Goal: Task Accomplishment & Management: Complete application form

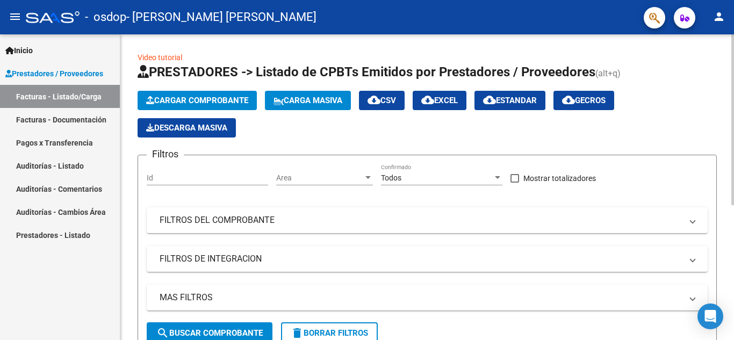
click at [733, 130] on div at bounding box center [732, 187] width 3 height 306
click at [243, 103] on span "Cargar Comprobante" at bounding box center [197, 101] width 102 height 10
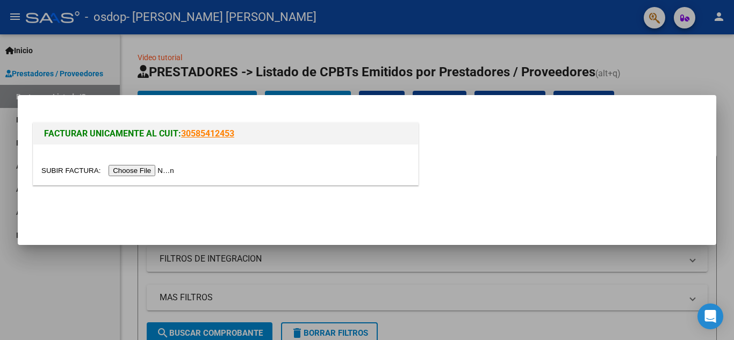
click at [162, 170] on input "file" at bounding box center [109, 170] width 136 height 11
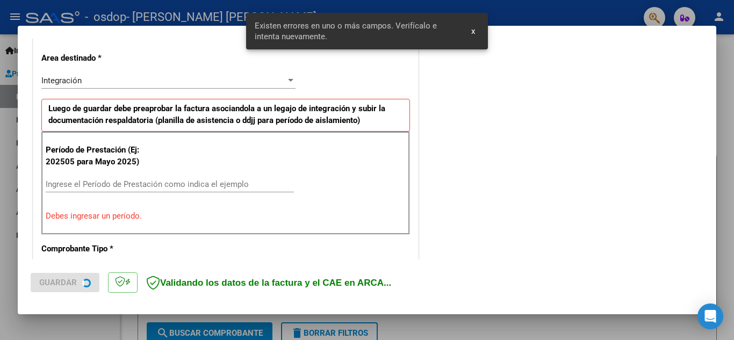
scroll to position [243, 0]
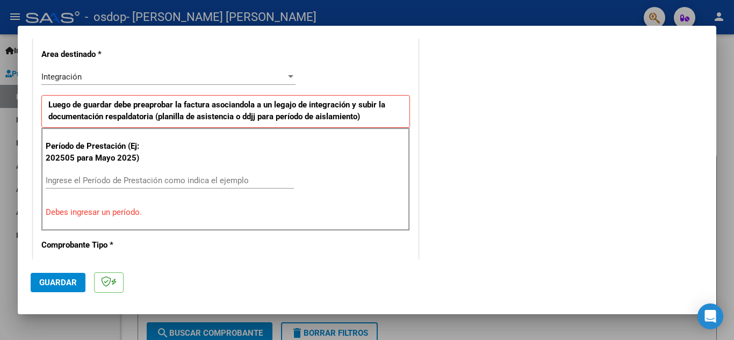
click at [92, 177] on input "Ingrese el Período de Prestación como indica el ejemplo" at bounding box center [170, 181] width 248 height 10
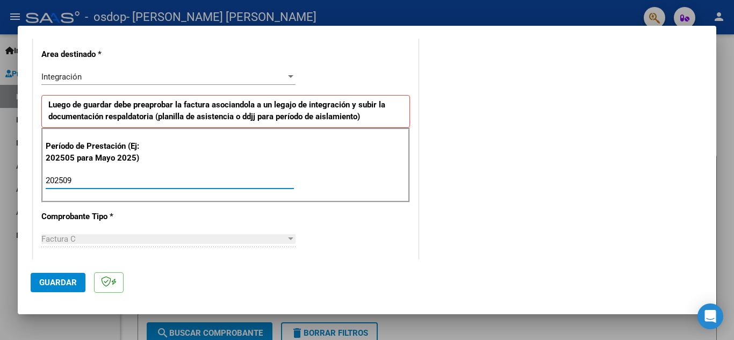
type input "202509"
click at [63, 282] on span "Guardar" at bounding box center [58, 283] width 38 height 10
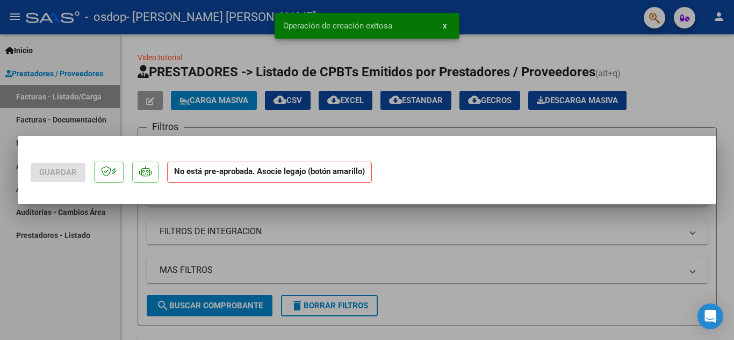
scroll to position [0, 0]
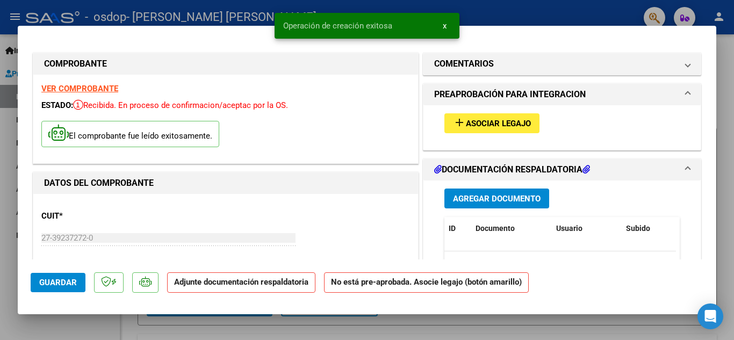
click at [523, 203] on span "Agregar Documento" at bounding box center [497, 199] width 88 height 10
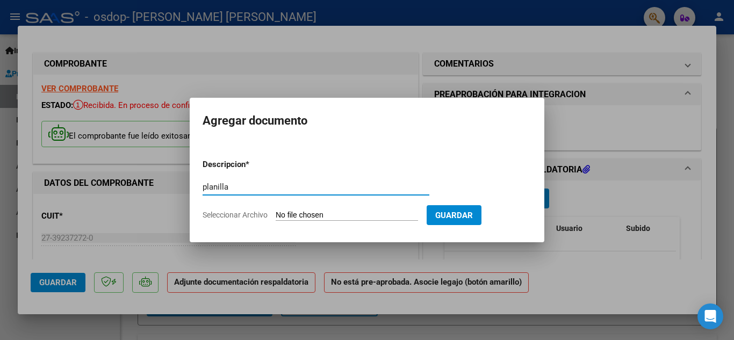
type input "planilla"
click at [344, 213] on input "Seleccionar Archivo" at bounding box center [346, 216] width 142 height 10
type input "C:\fakepath\CamScanner [DATE] 10.23.pdf"
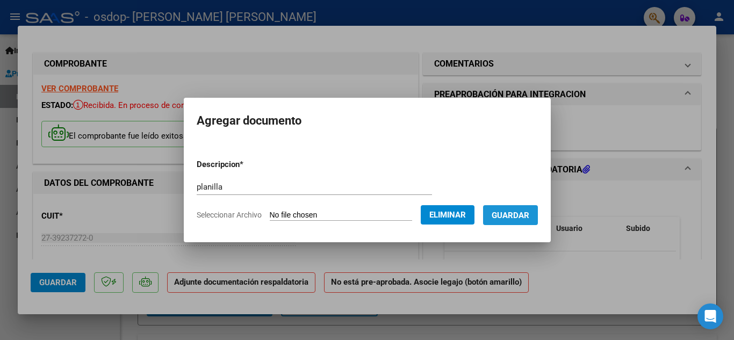
click at [523, 217] on span "Guardar" at bounding box center [510, 216] width 38 height 10
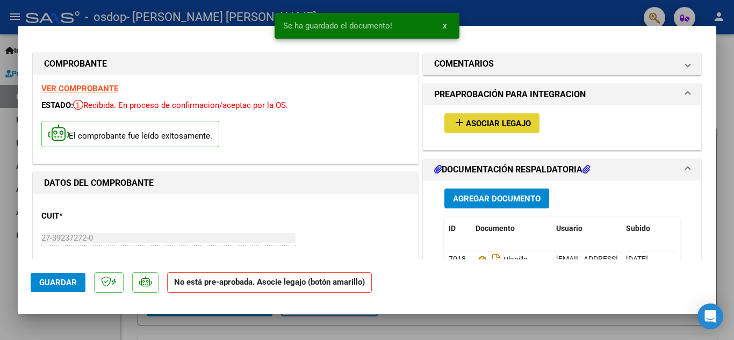
click at [486, 121] on span "Asociar Legajo" at bounding box center [498, 124] width 65 height 10
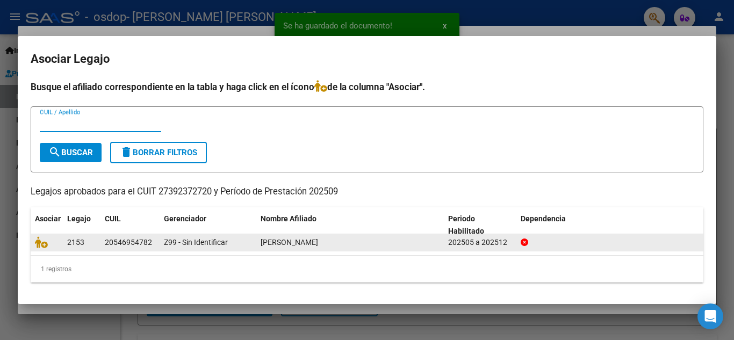
click at [426, 246] on div "[PERSON_NAME]" at bounding box center [349, 242] width 179 height 12
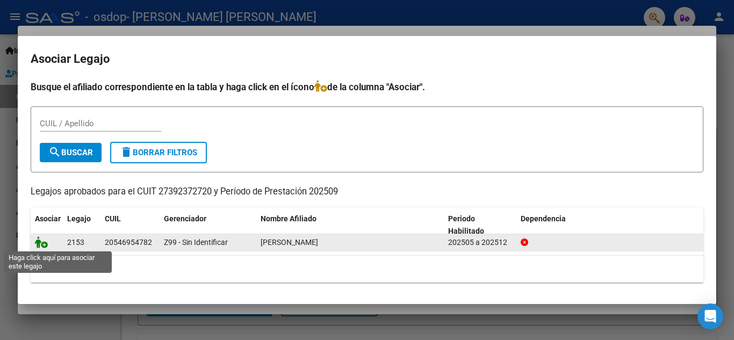
click at [42, 243] on icon at bounding box center [41, 242] width 13 height 12
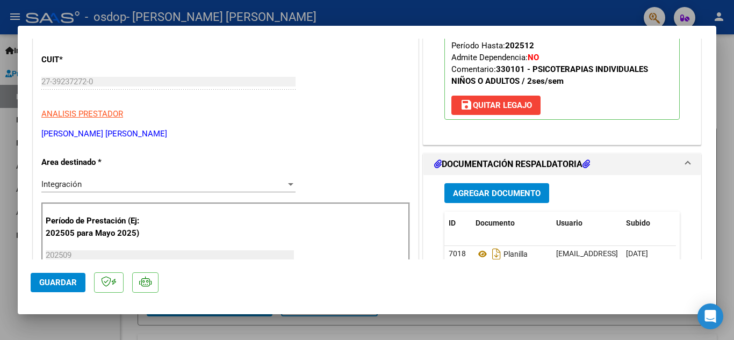
scroll to position [162, 0]
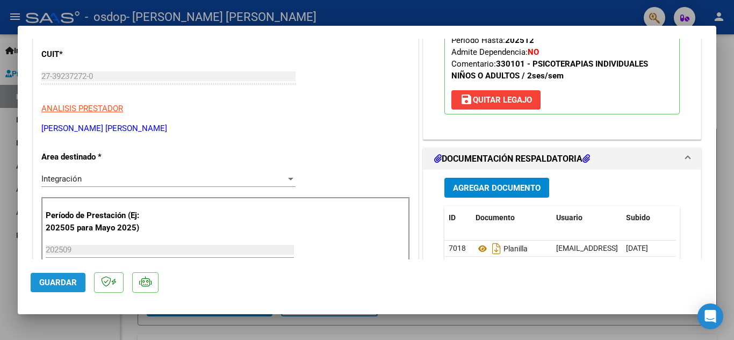
click at [57, 281] on span "Guardar" at bounding box center [58, 283] width 38 height 10
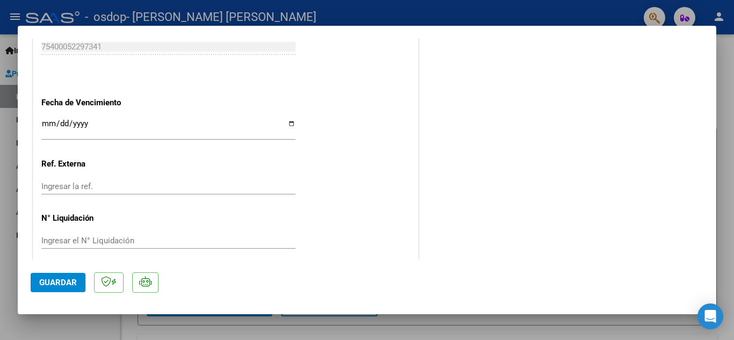
scroll to position [741, 0]
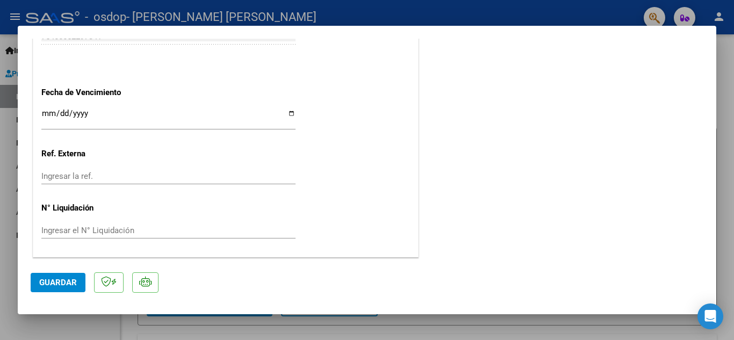
click at [47, 117] on input "Ingresar la fecha" at bounding box center [168, 117] width 254 height 17
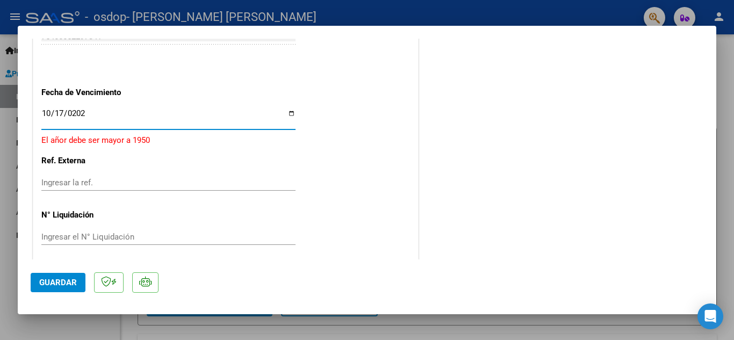
type input "[DATE]"
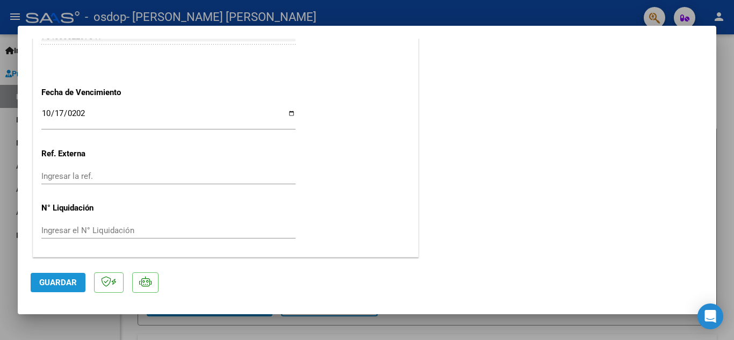
click at [49, 277] on button "Guardar" at bounding box center [58, 282] width 55 height 19
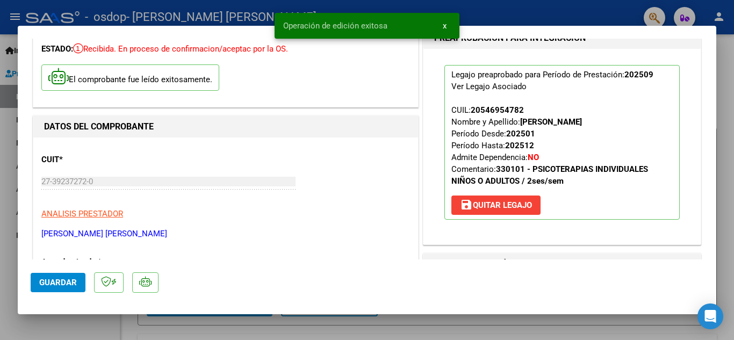
scroll to position [0, 0]
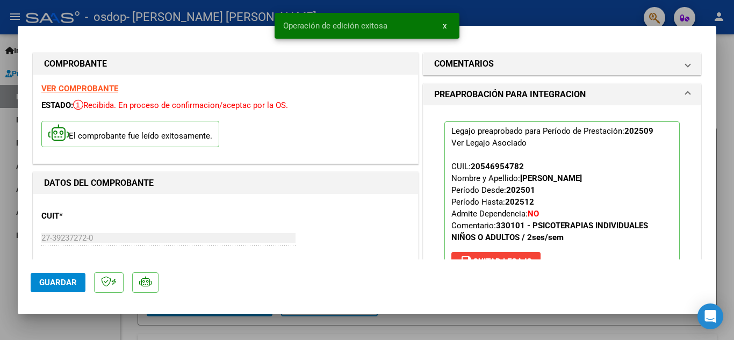
click at [723, 138] on div at bounding box center [367, 170] width 734 height 340
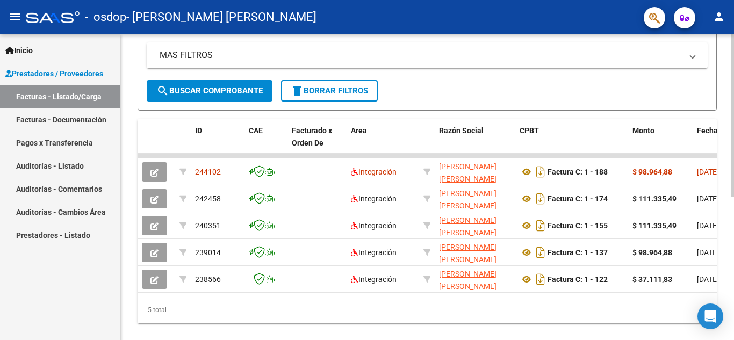
scroll to position [245, 0]
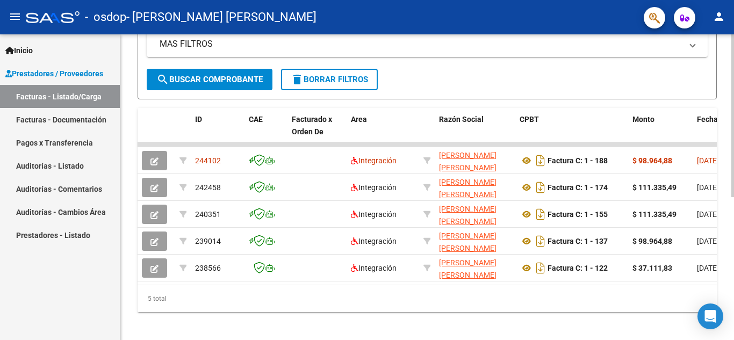
click at [724, 300] on div "Video tutorial PRESTADORES -> Listado de CPBTs Emitidos por Prestadores / Prove…" at bounding box center [428, 63] width 616 height 565
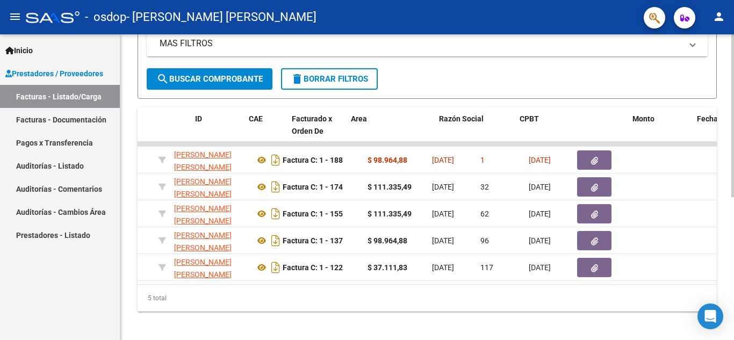
scroll to position [0, 0]
